Goal: Task Accomplishment & Management: Manage account settings

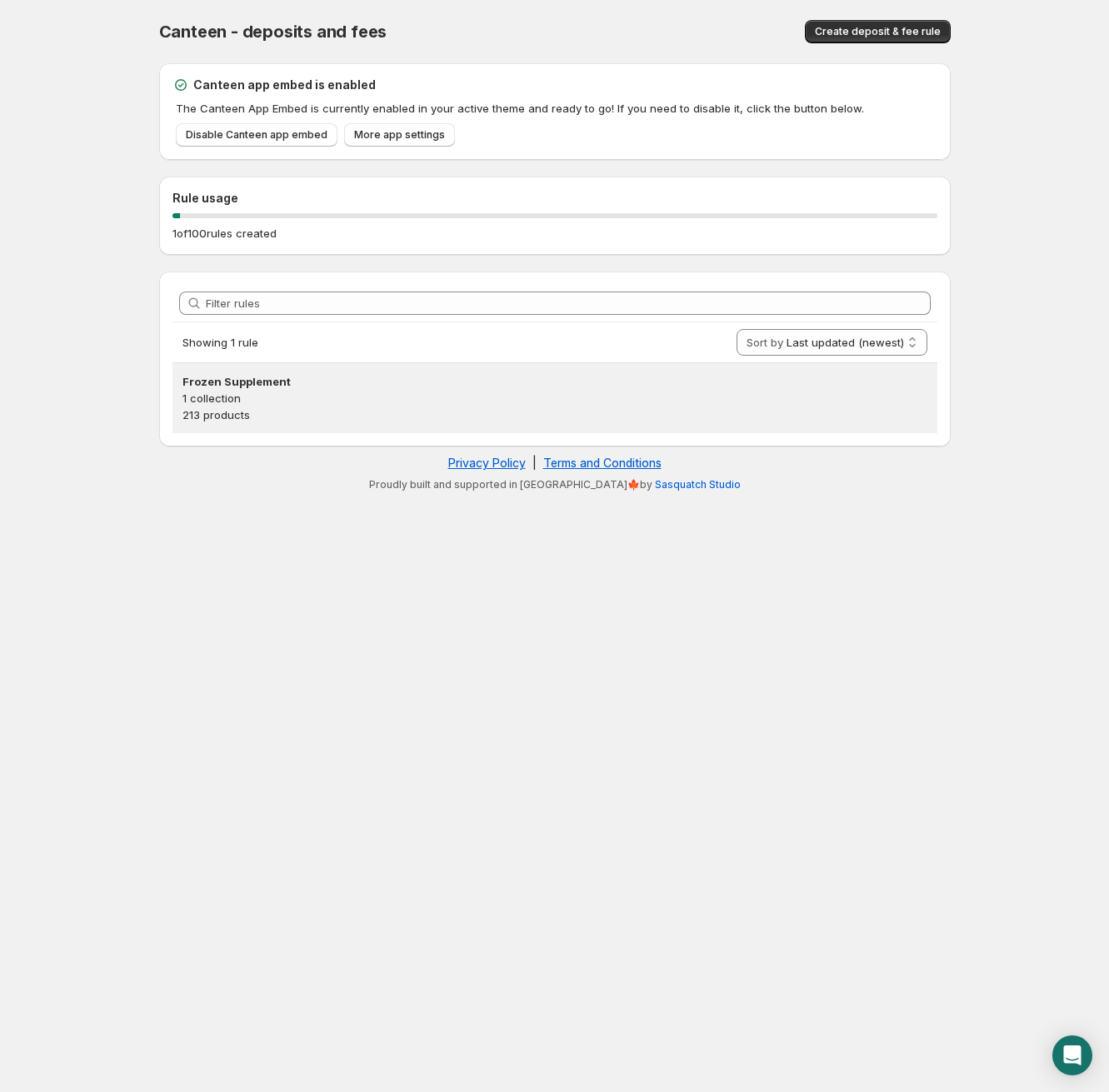
click at [211, 400] on p "1 collection" at bounding box center [554, 398] width 745 height 17
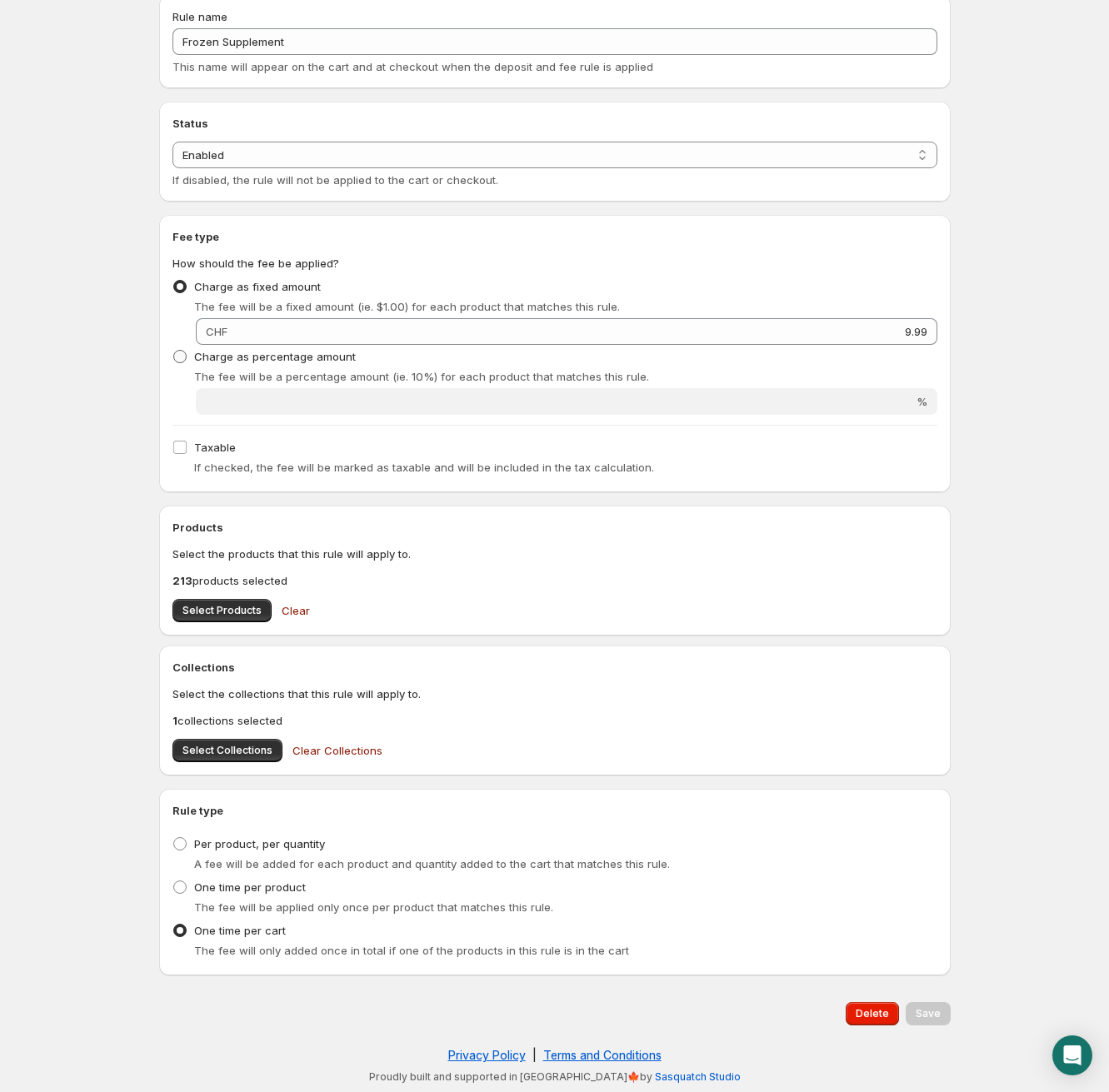
scroll to position [68, 0]
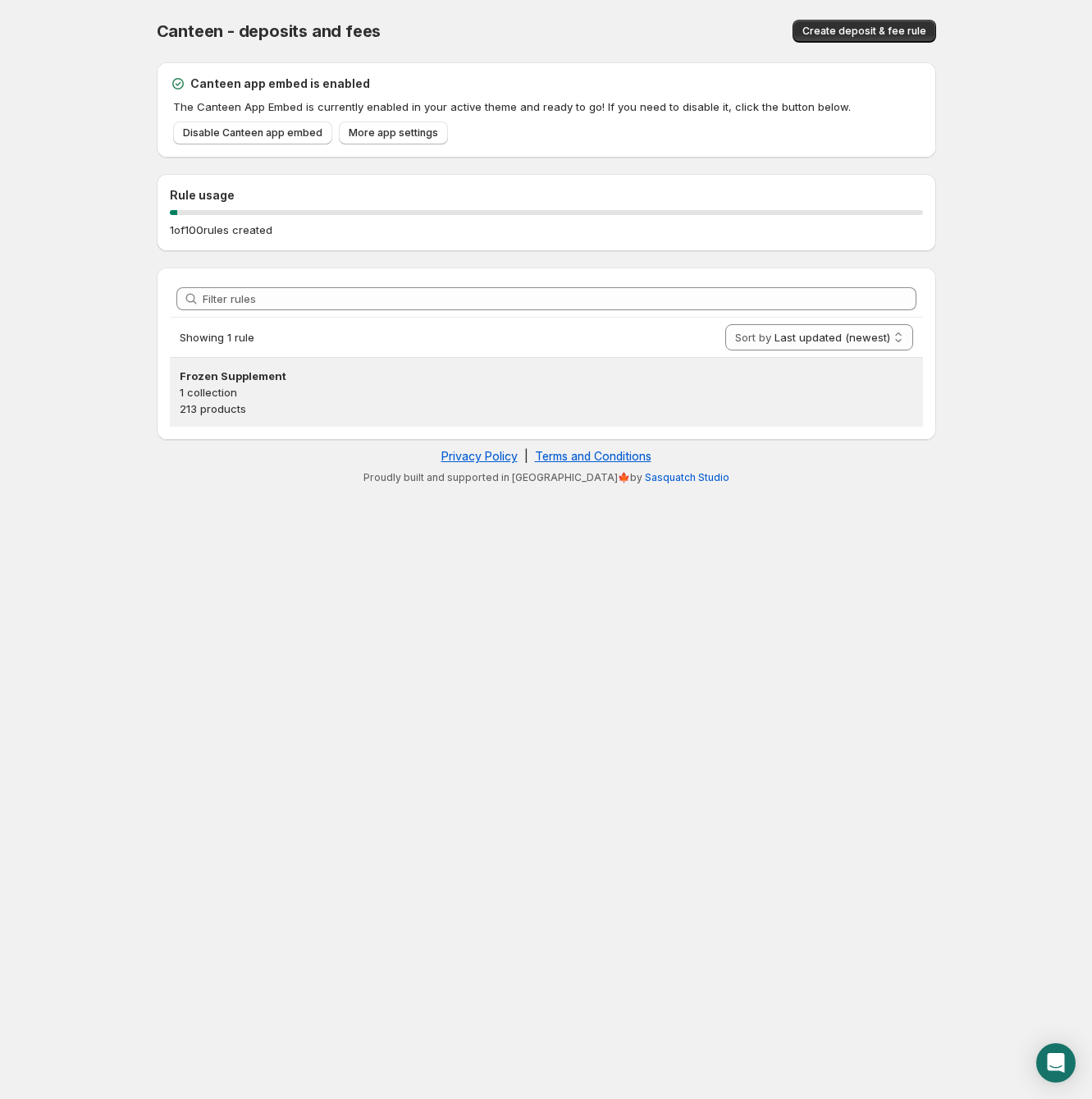
click at [429, 386] on p "1 collection" at bounding box center [546, 392] width 733 height 16
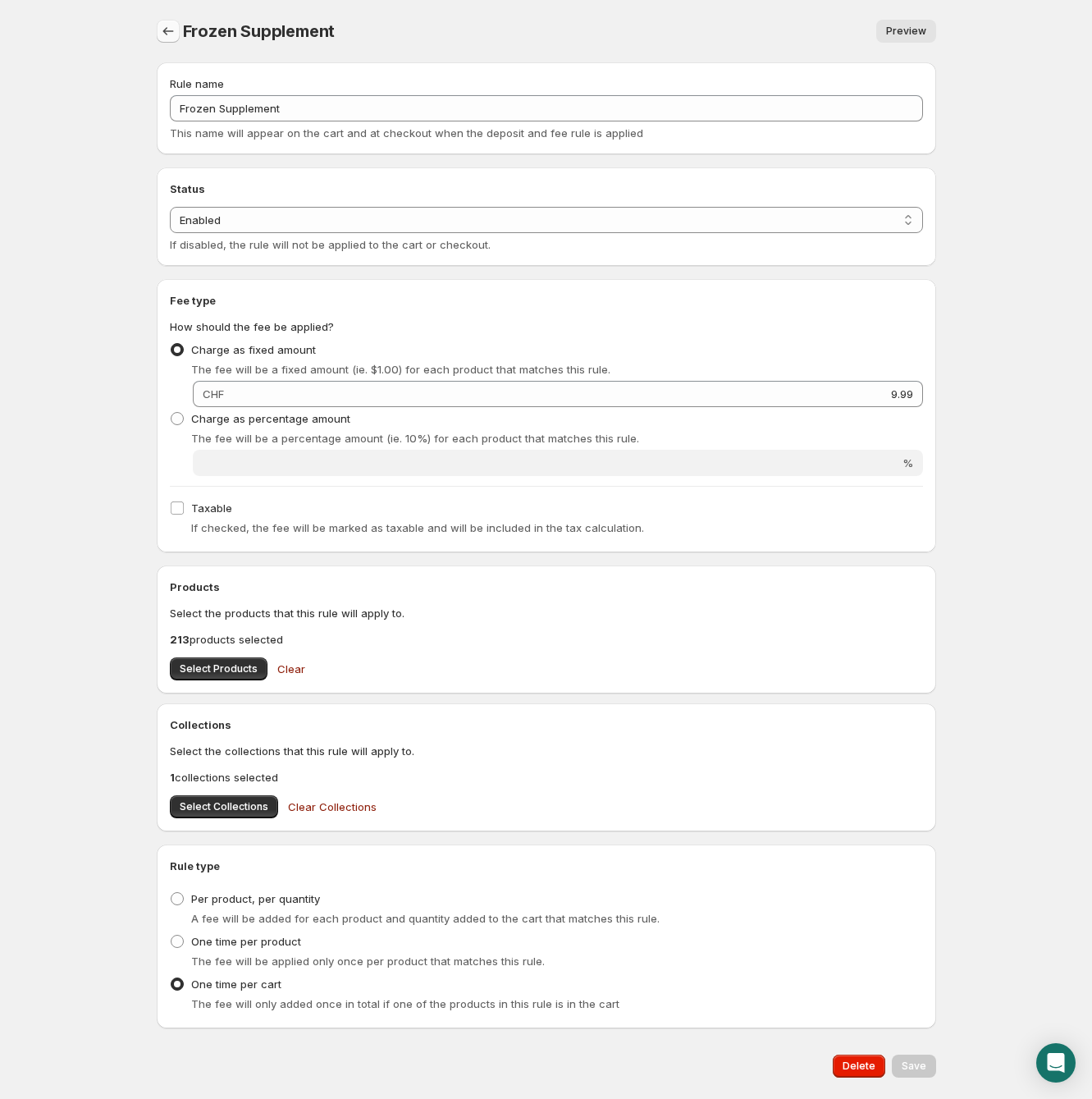
click at [171, 28] on icon "Settings" at bounding box center [168, 31] width 16 height 16
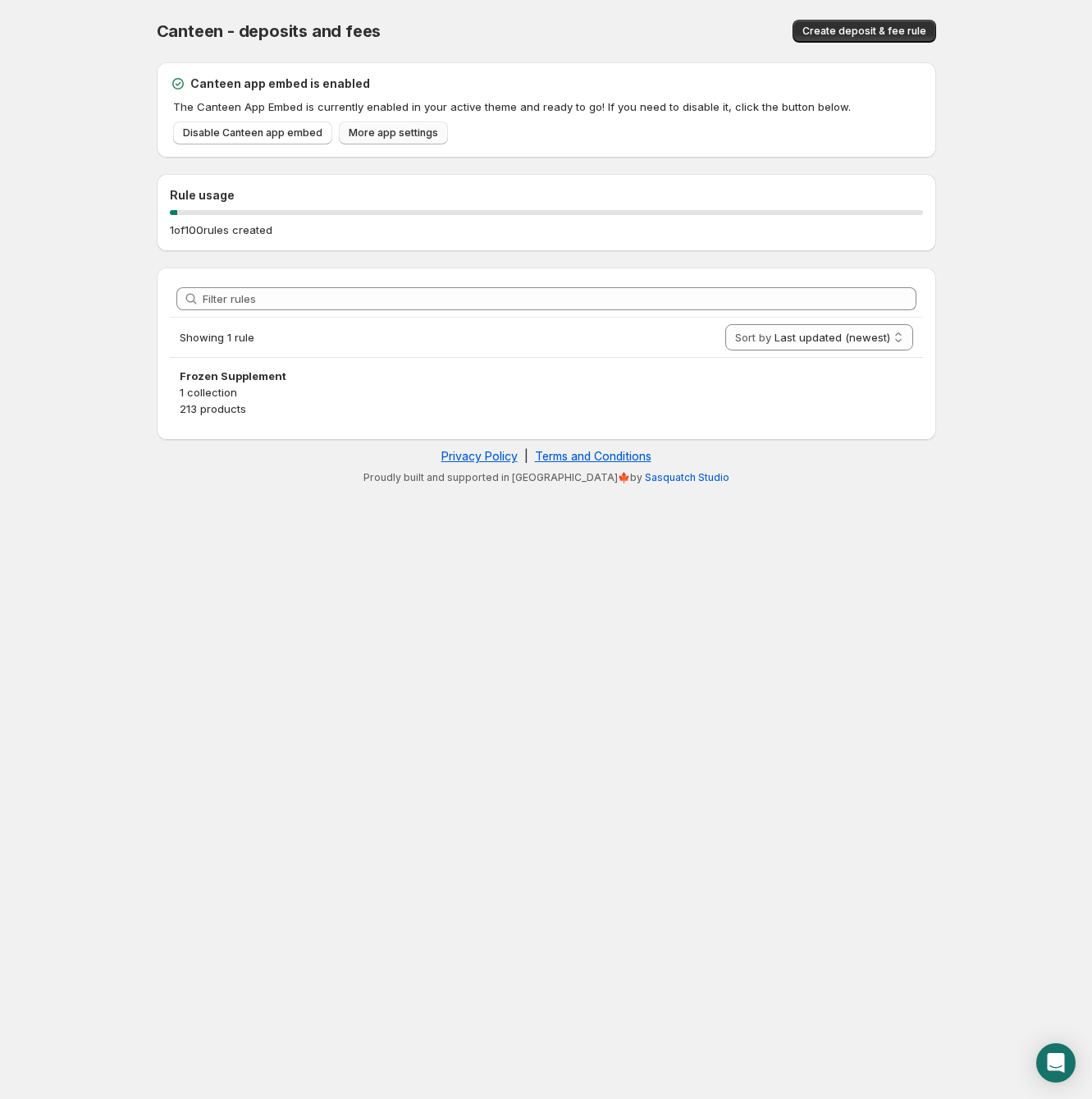
click at [390, 132] on span "More app settings" at bounding box center [394, 132] width 89 height 13
